Goal: Transaction & Acquisition: Purchase product/service

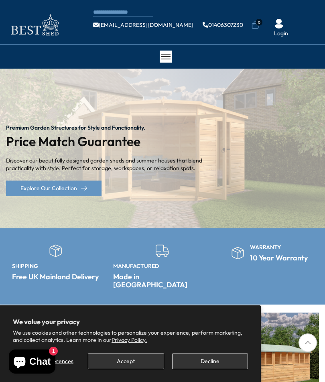
click at [320, 148] on div "Next slide" at bounding box center [318, 146] width 13 height 13
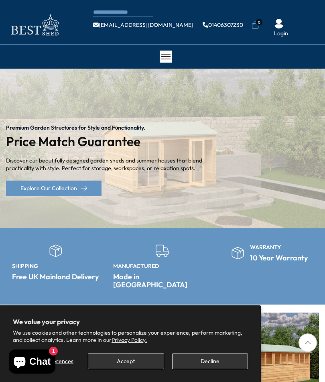
click at [309, 145] on div "Premium Garden Structures for Style and Functionality. Price Match Guarantee Di…" at bounding box center [162, 148] width 325 height 159
click at [320, 150] on div "Next slide" at bounding box center [318, 146] width 13 height 13
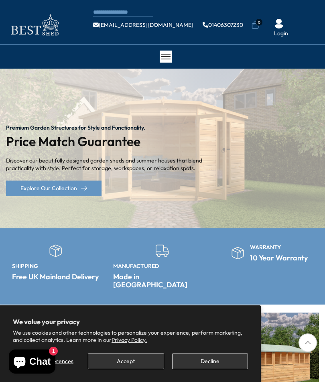
click at [320, 147] on div "Next slide" at bounding box center [318, 146] width 13 height 13
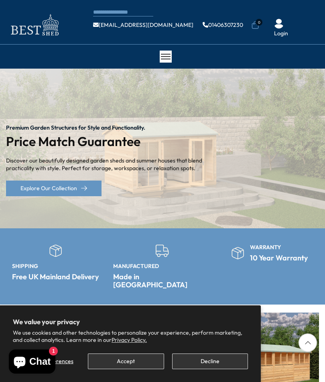
click at [320, 149] on div "Next slide" at bounding box center [318, 146] width 13 height 13
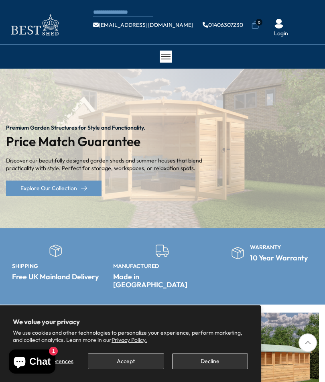
click at [319, 149] on div "Next slide" at bounding box center [318, 146] width 13 height 13
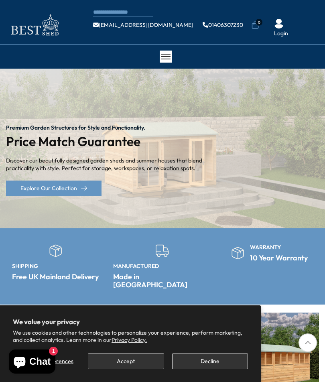
click at [313, 152] on div "Next slide" at bounding box center [318, 146] width 13 height 13
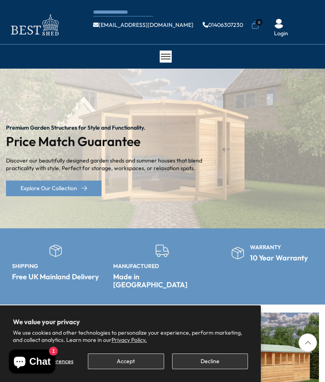
click at [312, 152] on div "Next slide" at bounding box center [318, 146] width 13 height 13
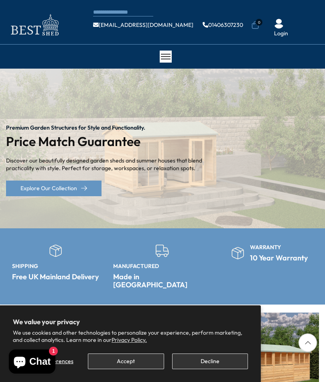
click at [309, 343] on div at bounding box center [308, 343] width 18 height 18
